Goal: Task Accomplishment & Management: Use online tool/utility

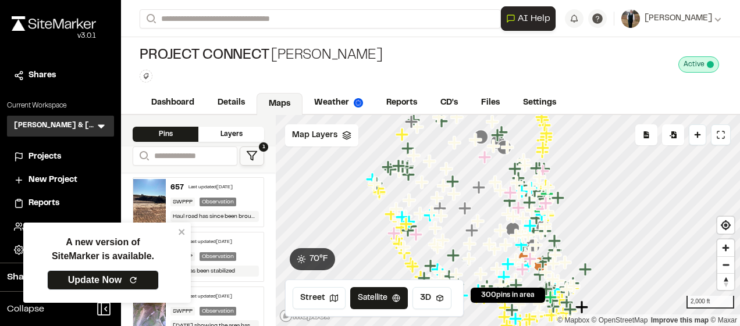
click at [332, 131] on span "Map Layers" at bounding box center [314, 135] width 45 height 13
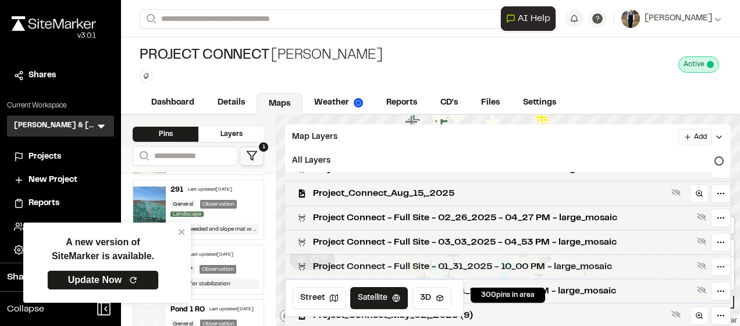
scroll to position [349, 0]
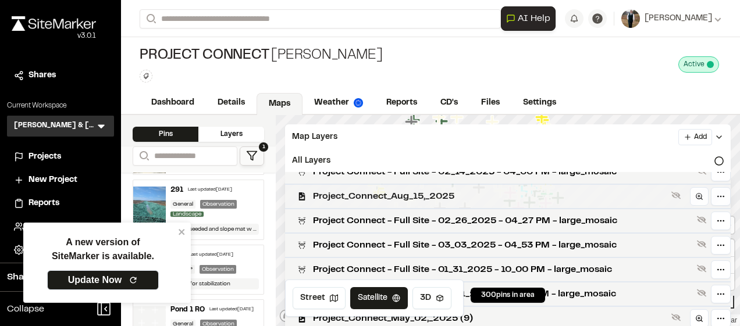
click at [433, 195] on span "Project_Connect_Aug_15,_2025" at bounding box center [490, 197] width 354 height 14
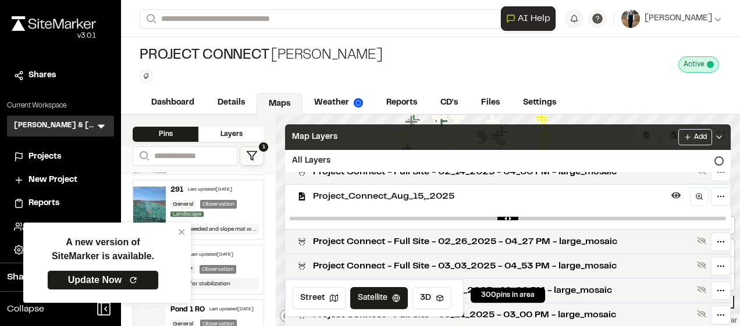
click at [432, 129] on div "Map Layers Add" at bounding box center [508, 137] width 446 height 26
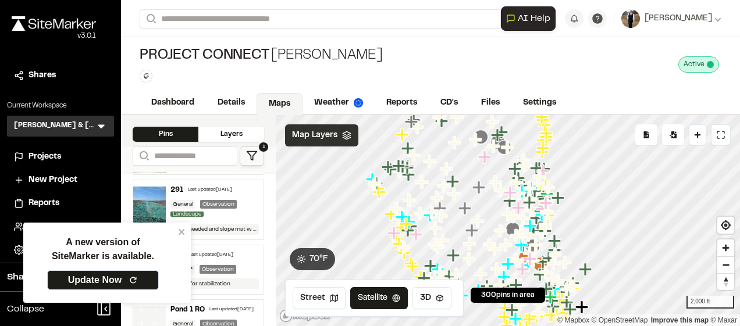
scroll to position [0, 0]
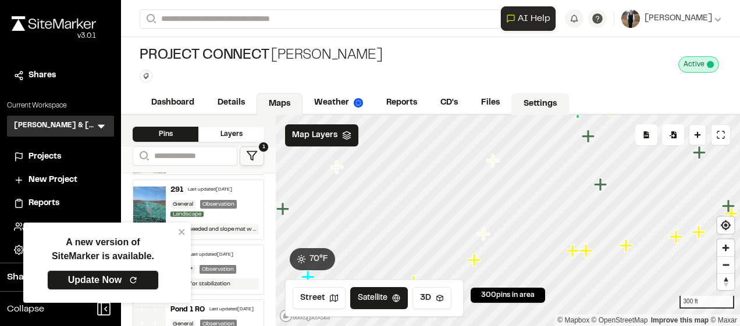
click at [553, 94] on div "**********" at bounding box center [430, 163] width 619 height 326
click at [474, 264] on icon "Map marker" at bounding box center [475, 257] width 15 height 15
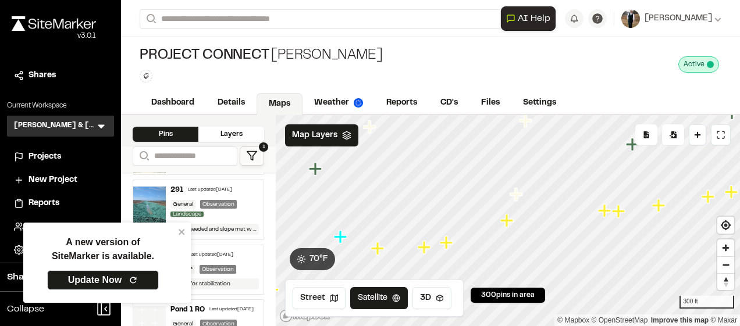
click at [603, 216] on icon "Map marker" at bounding box center [604, 210] width 13 height 13
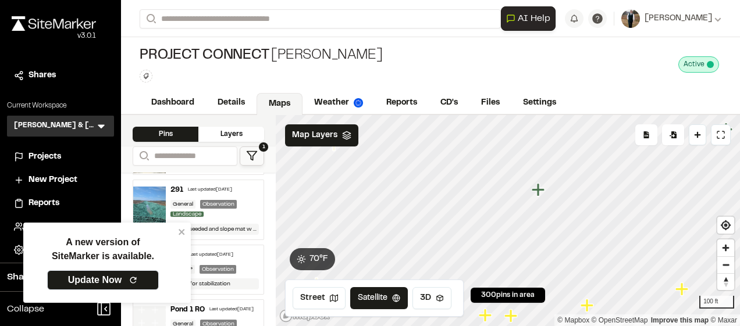
click at [586, 302] on icon "Map marker" at bounding box center [586, 305] width 13 height 13
click at [511, 220] on icon "Map marker" at bounding box center [506, 220] width 13 height 13
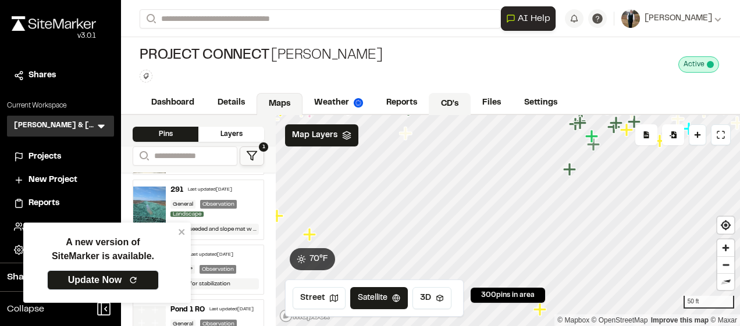
drag, startPoint x: 528, startPoint y: 193, endPoint x: 443, endPoint y: 113, distance: 116.9
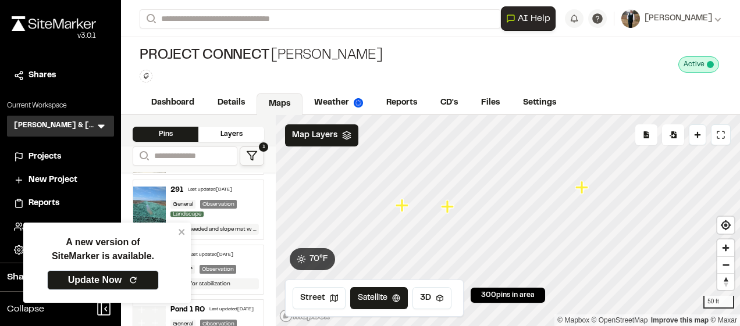
click at [580, 193] on icon "Map marker" at bounding box center [581, 187] width 13 height 13
click at [373, 243] on icon "Map marker" at bounding box center [372, 239] width 13 height 13
